Goal: Task Accomplishment & Management: Manage account settings

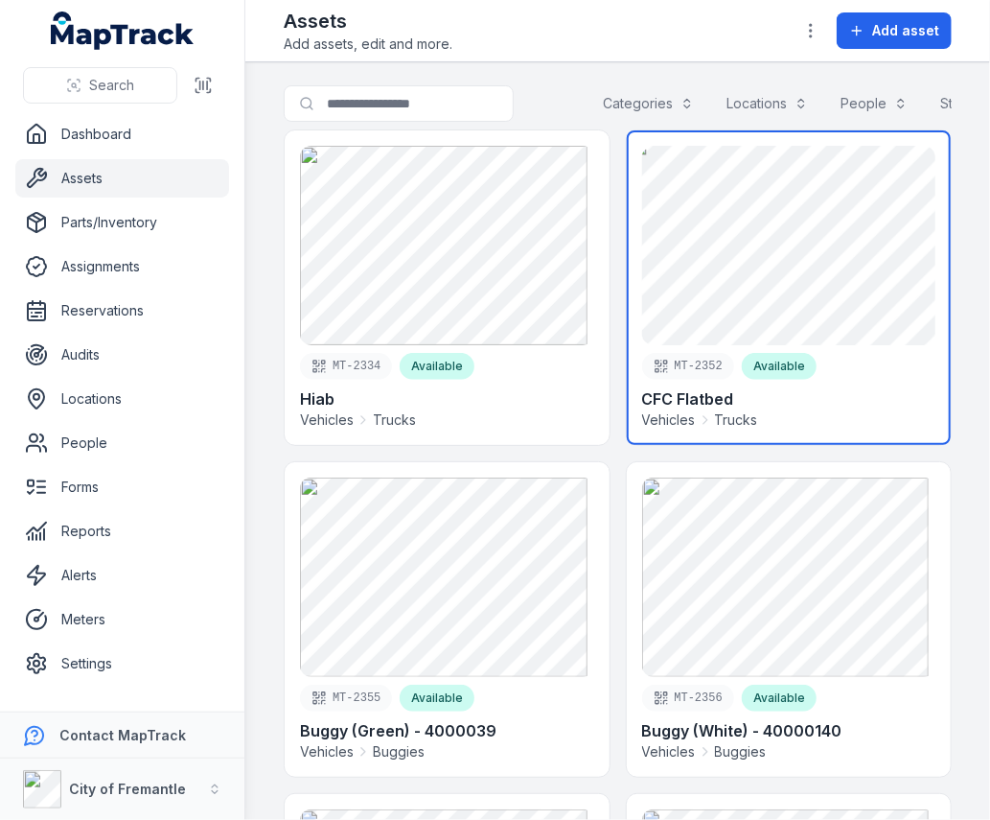
click at [775, 259] on link at bounding box center [789, 287] width 325 height 314
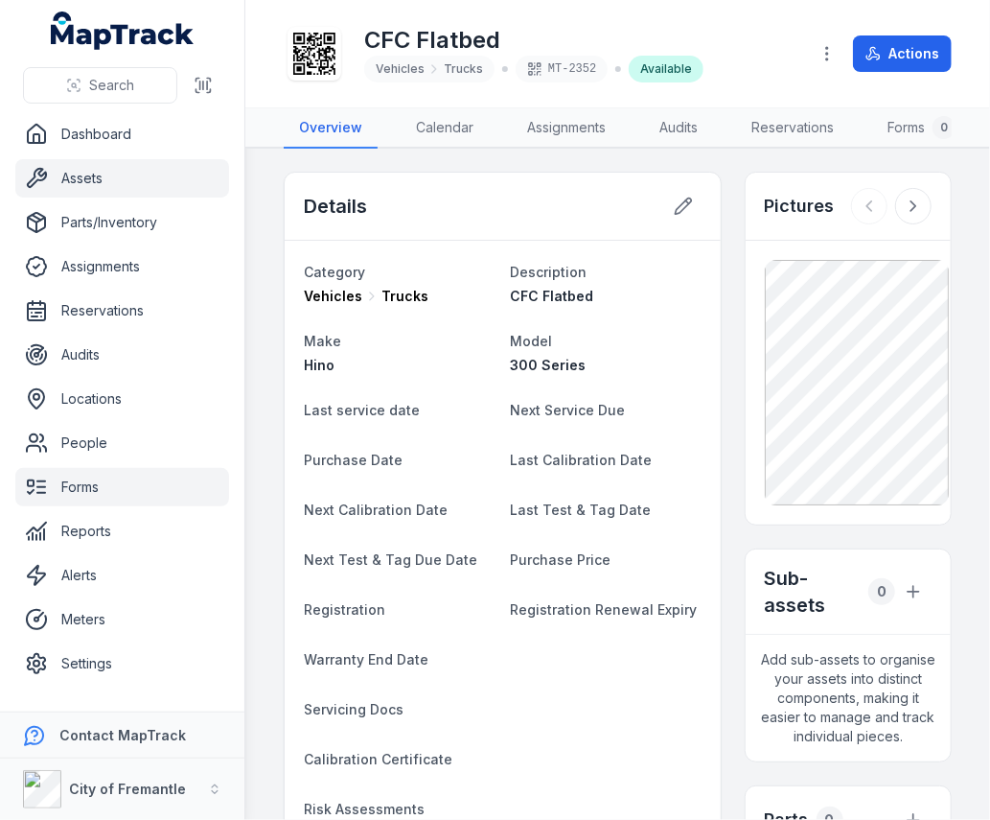
click at [53, 493] on link "Forms" at bounding box center [122, 487] width 214 height 38
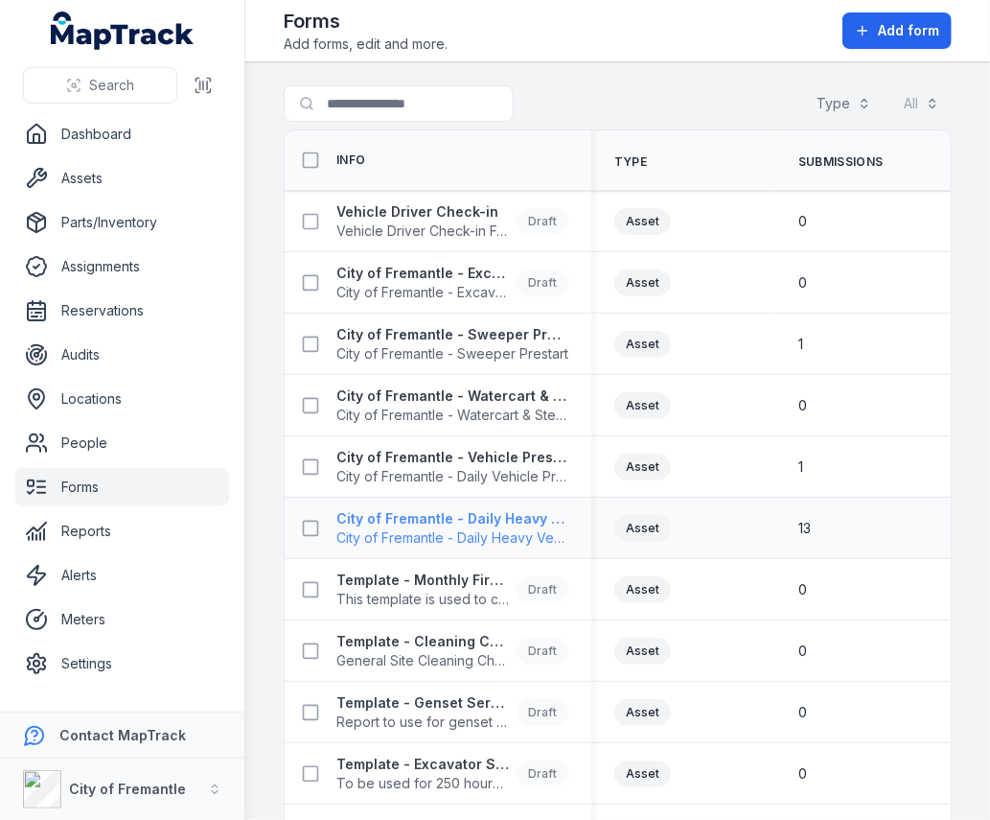
click at [491, 535] on span "City of Fremantle - Daily Heavy Vehicle Prestart" at bounding box center [453, 537] width 232 height 19
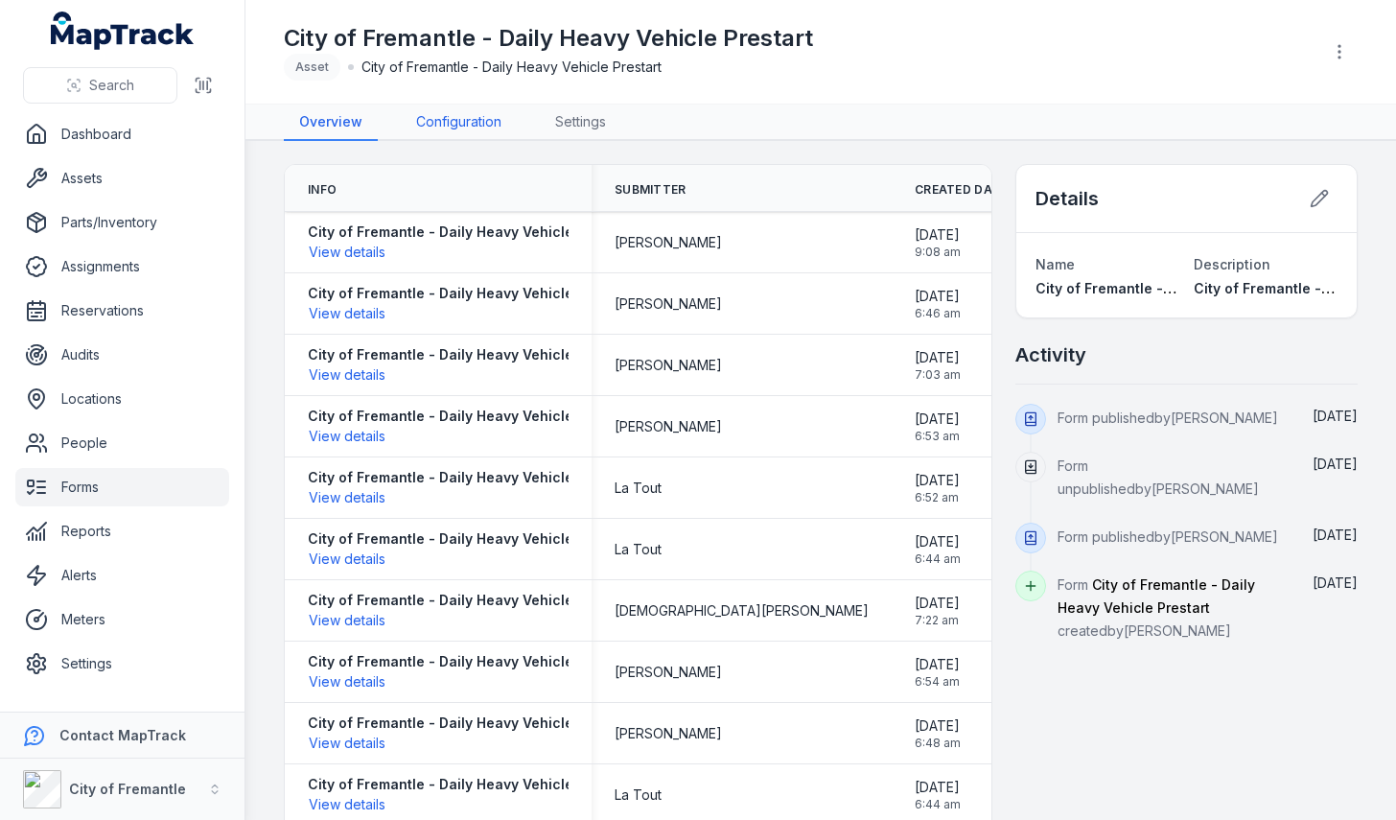
click at [446, 121] on link "Configuration" at bounding box center [459, 123] width 116 height 36
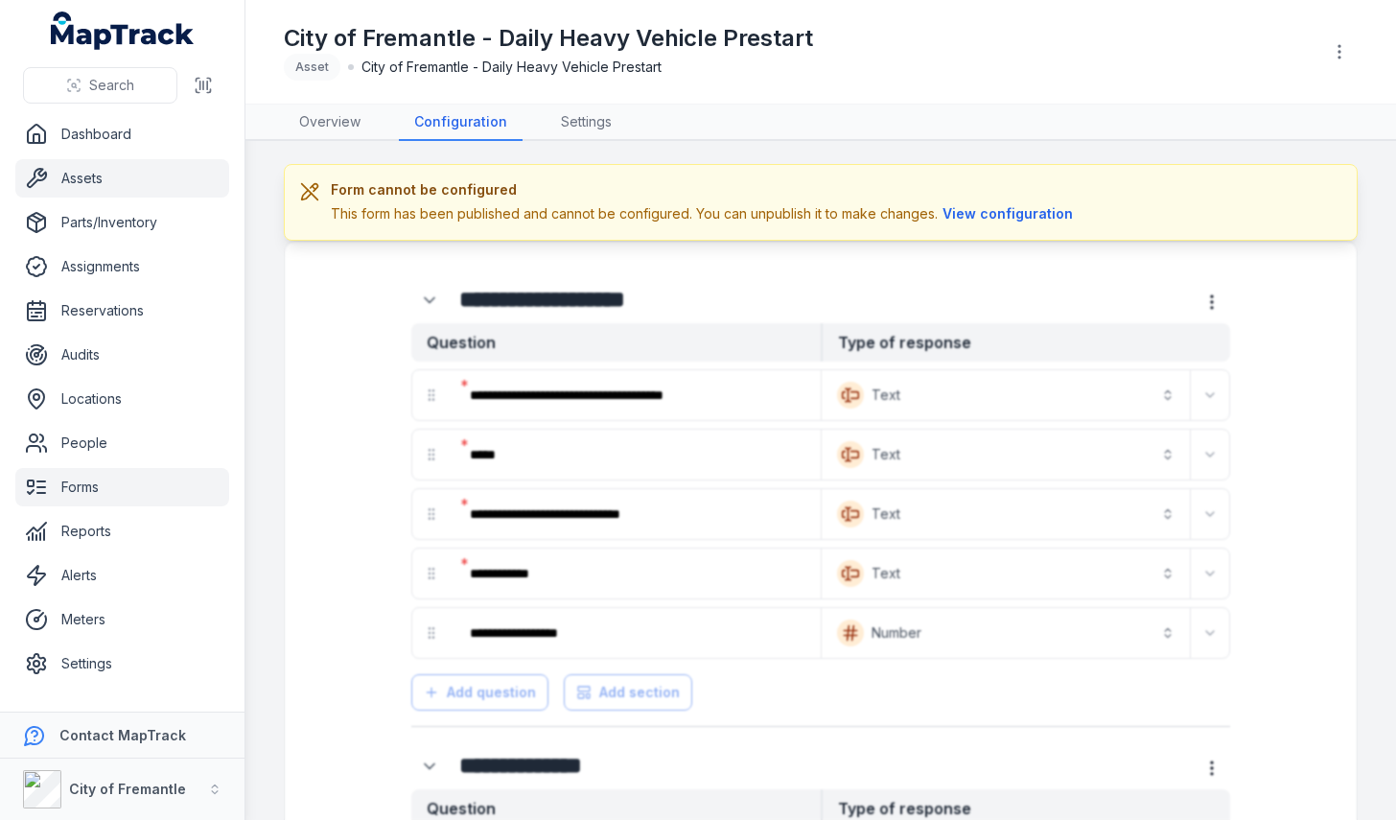
click at [98, 186] on link "Assets" at bounding box center [122, 178] width 214 height 38
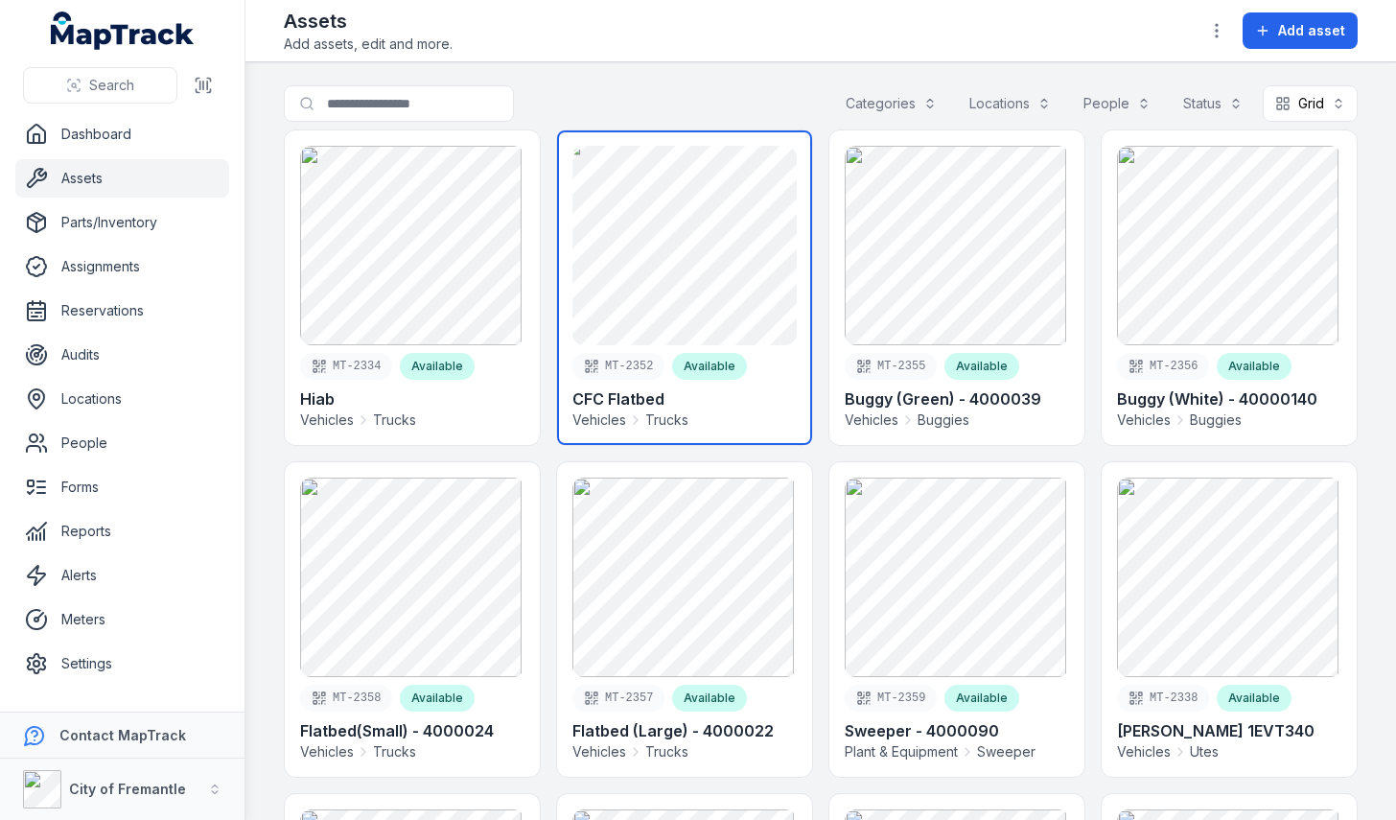
click at [684, 381] on link at bounding box center [684, 287] width 255 height 314
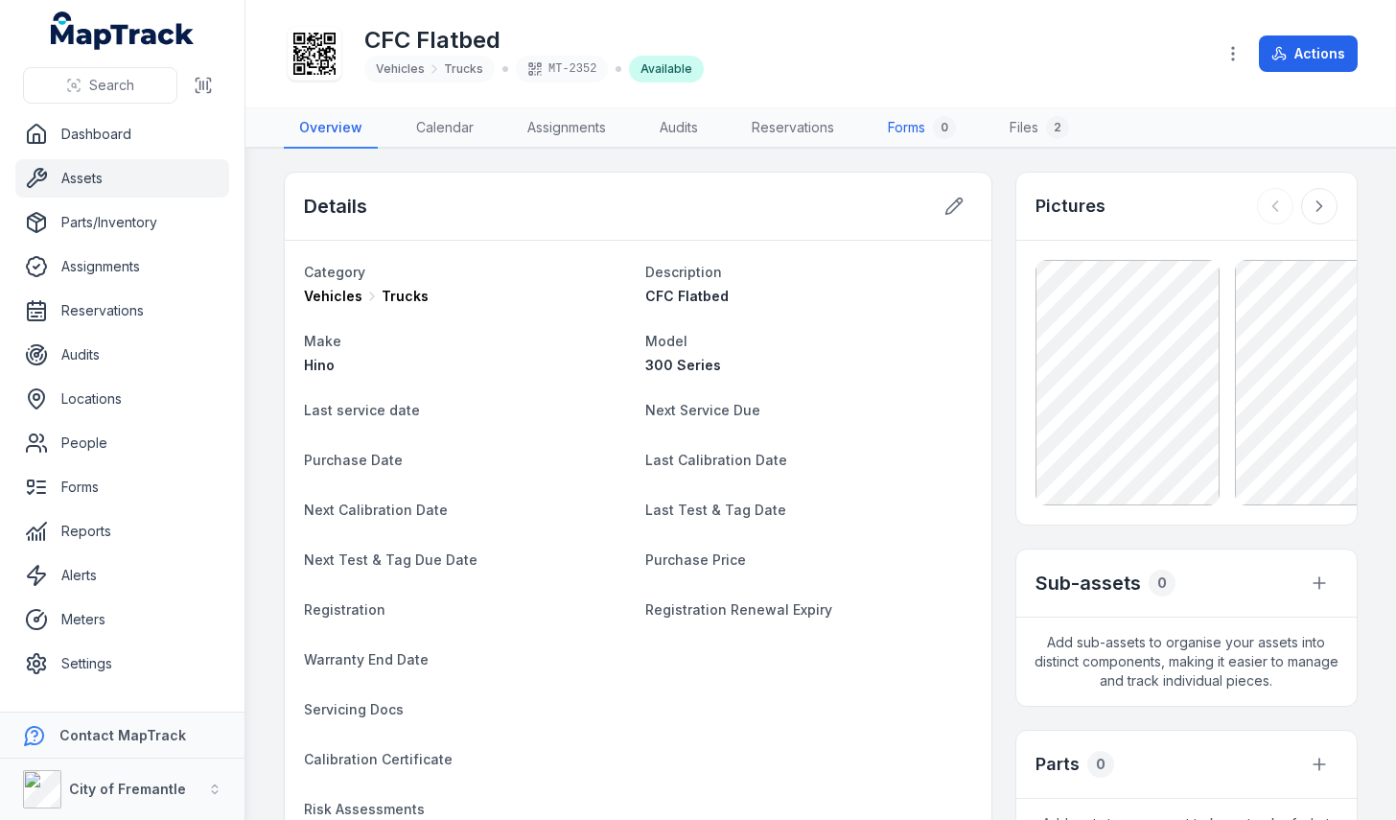
click at [912, 124] on link "Forms 0" at bounding box center [921, 128] width 99 height 40
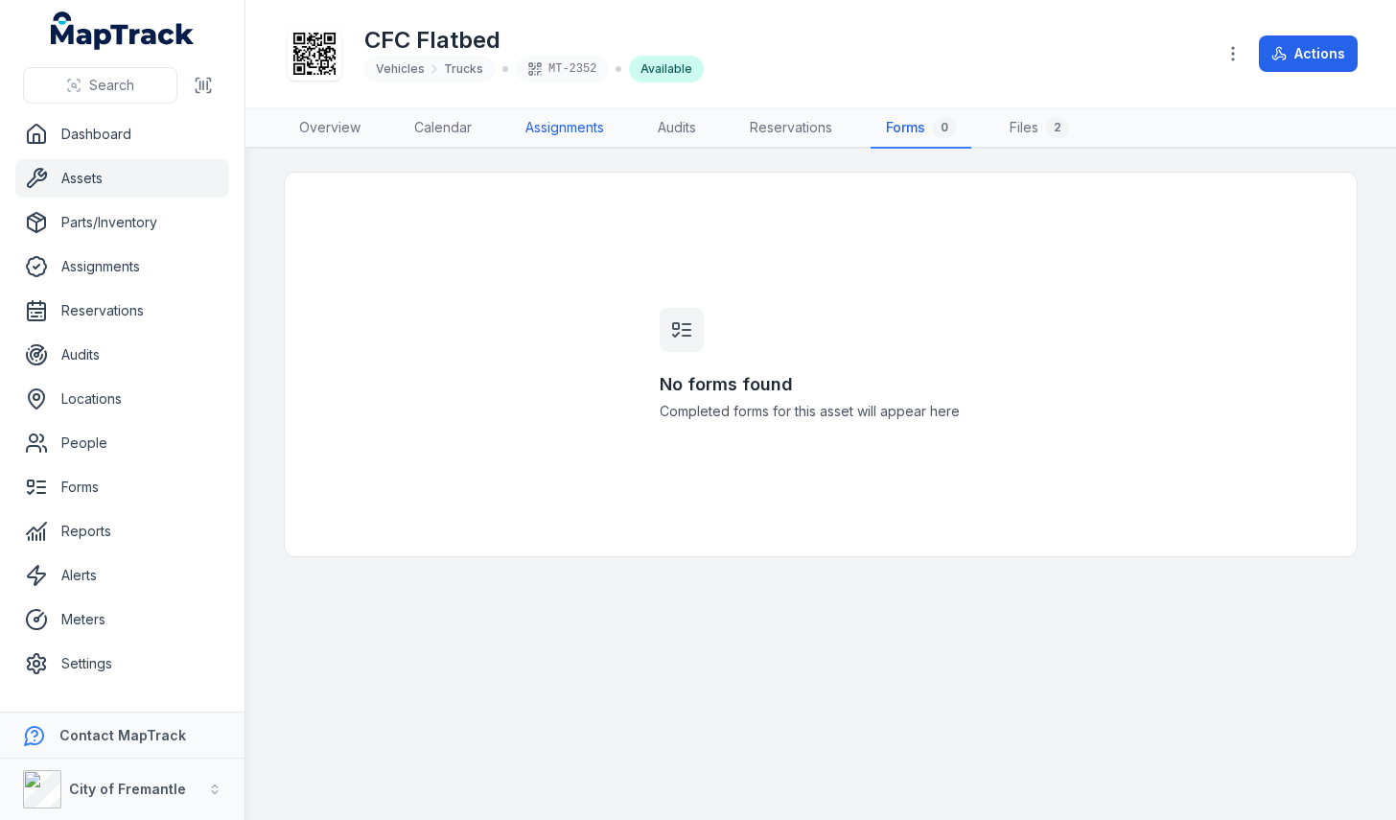
click at [577, 133] on link "Assignments" at bounding box center [564, 128] width 109 height 40
click at [989, 58] on icon "button" at bounding box center [1232, 53] width 19 height 19
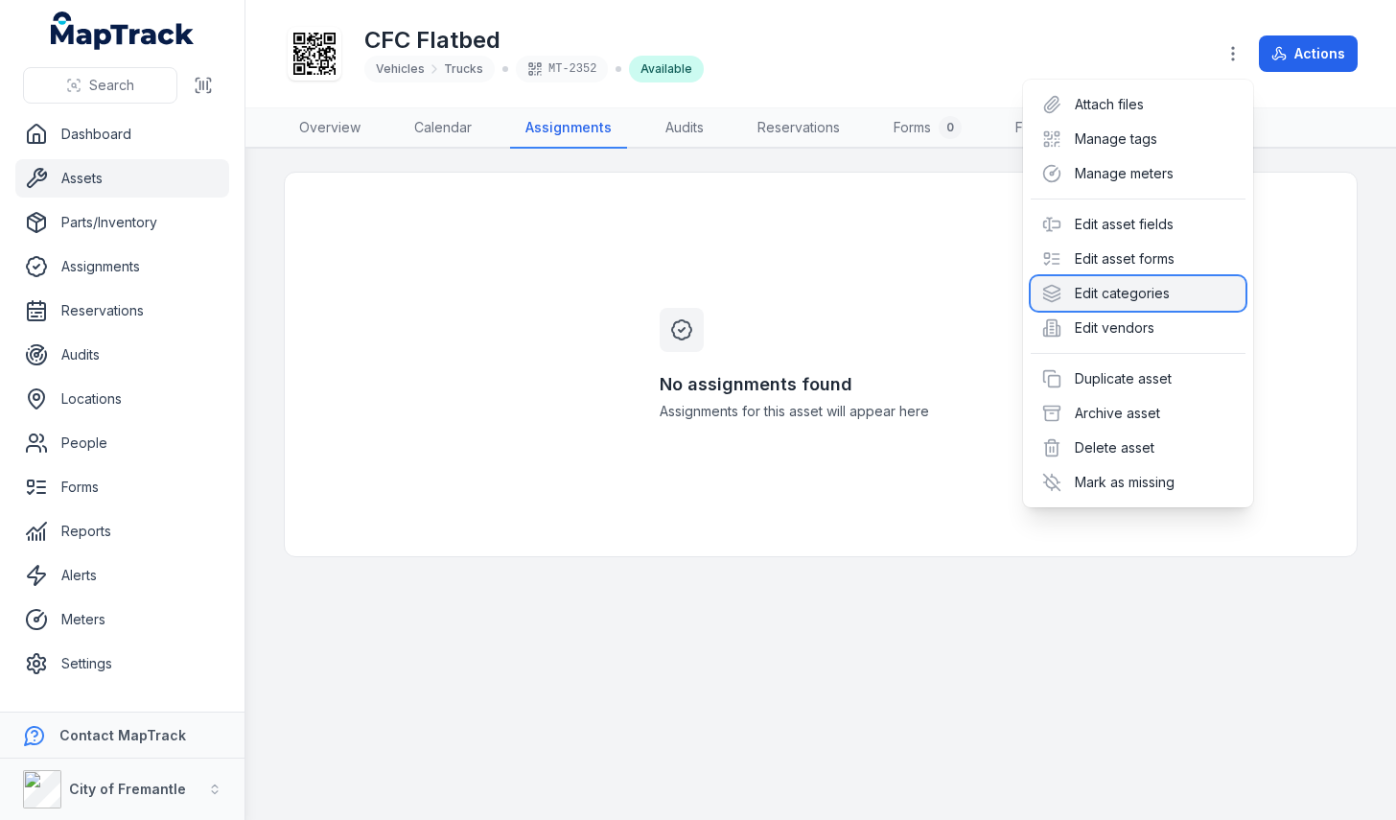
click at [989, 307] on div "Edit categories" at bounding box center [1138, 293] width 215 height 35
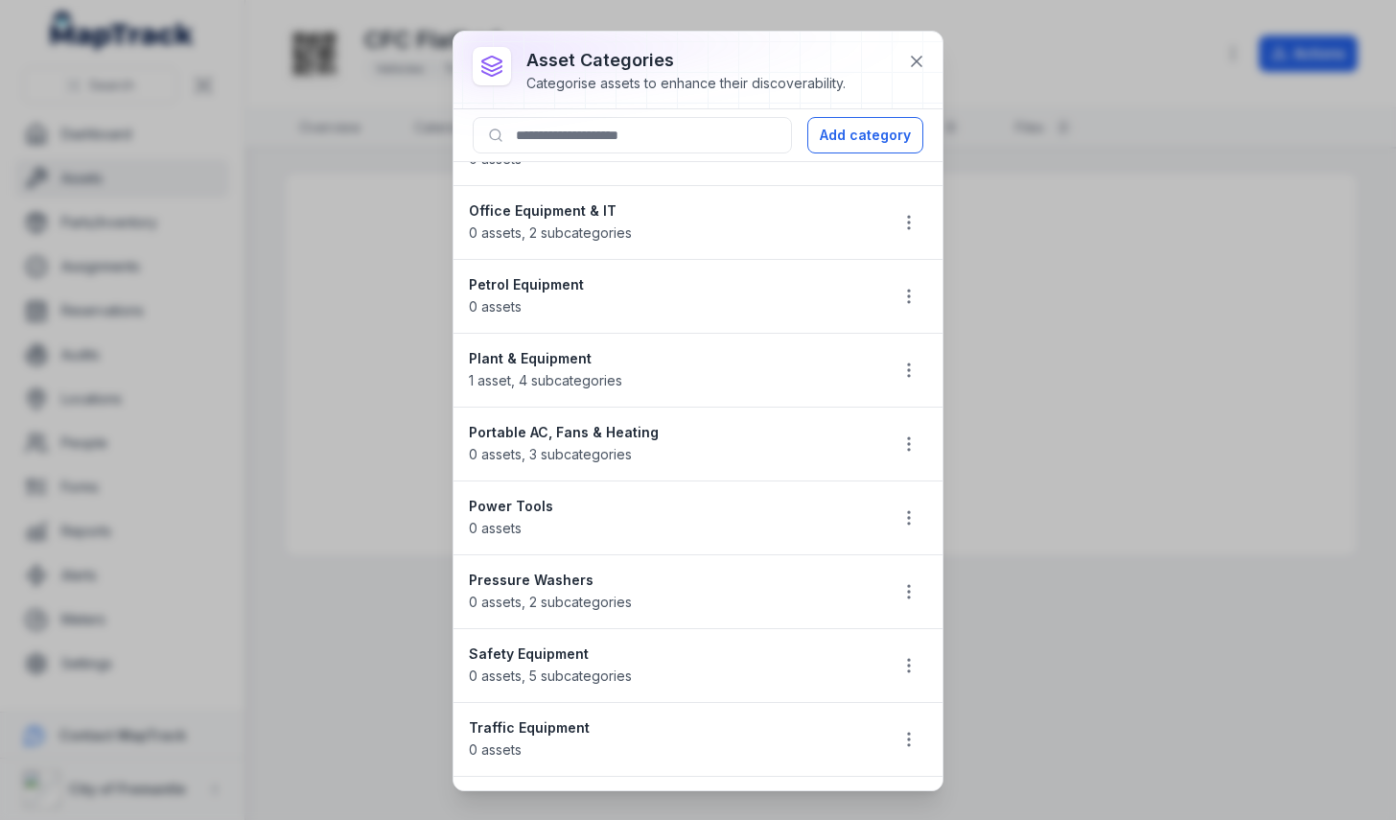
scroll to position [858, 0]
click at [901, 659] on icon "button" at bounding box center [908, 668] width 19 height 19
click at [626, 659] on li "Safety Equipment 0 assets , 5 subcategories" at bounding box center [697, 668] width 489 height 75
click at [899, 660] on icon "button" at bounding box center [908, 668] width 19 height 19
click at [372, 532] on div "asset categories Categorise assets to enhance their discoverability. Add catego…" at bounding box center [698, 410] width 1396 height 820
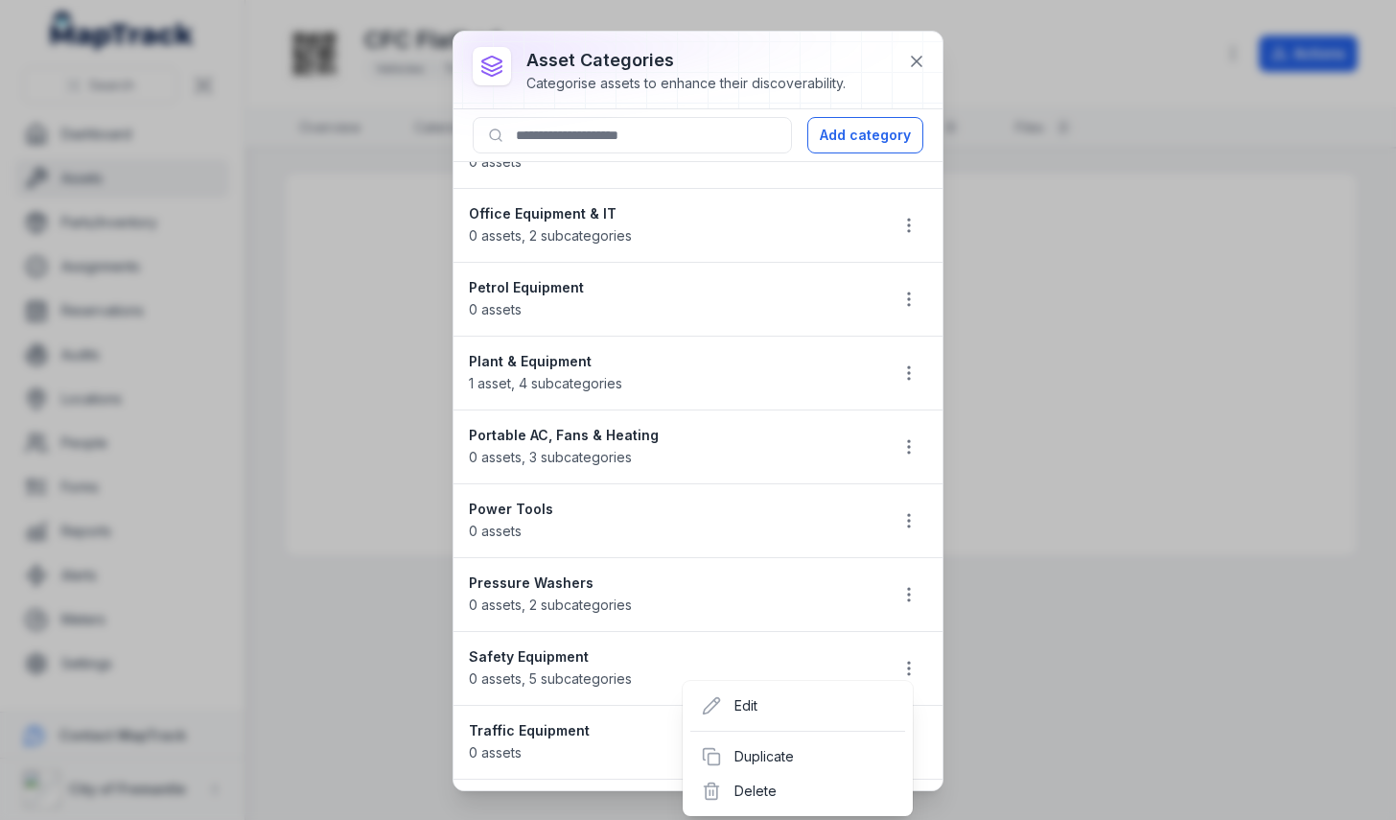
click at [917, 59] on div "asset categories Categorise assets to enhance their discoverability. Add catego…" at bounding box center [697, 411] width 489 height 758
click at [917, 59] on icon at bounding box center [917, 62] width 10 height 10
